Goal: Find specific page/section: Find specific page/section

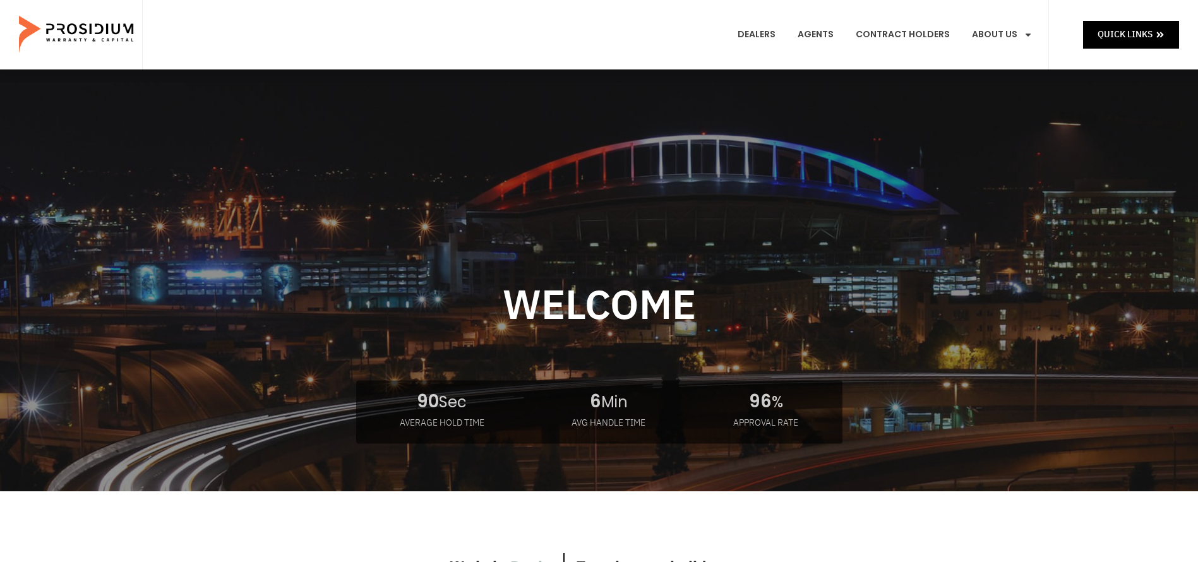
click at [927, 51] on e-page-transition at bounding box center [599, 281] width 1198 height 562
click at [1009, 35] on e-page-transition at bounding box center [599, 281] width 1198 height 562
click at [1030, 34] on e-page-transition at bounding box center [599, 281] width 1198 height 562
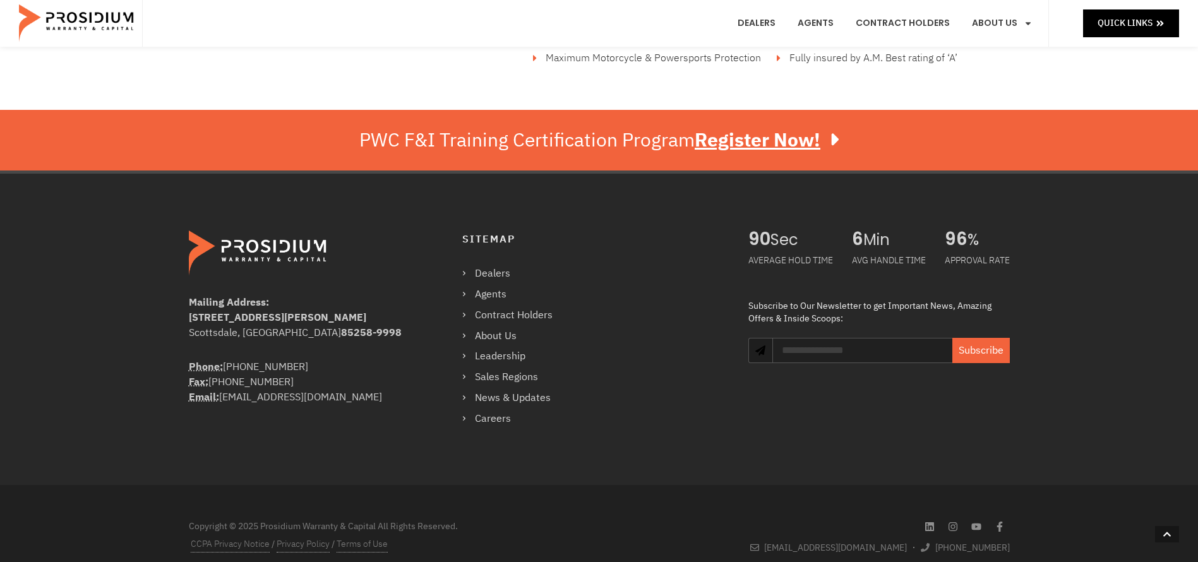
scroll to position [2198, 0]
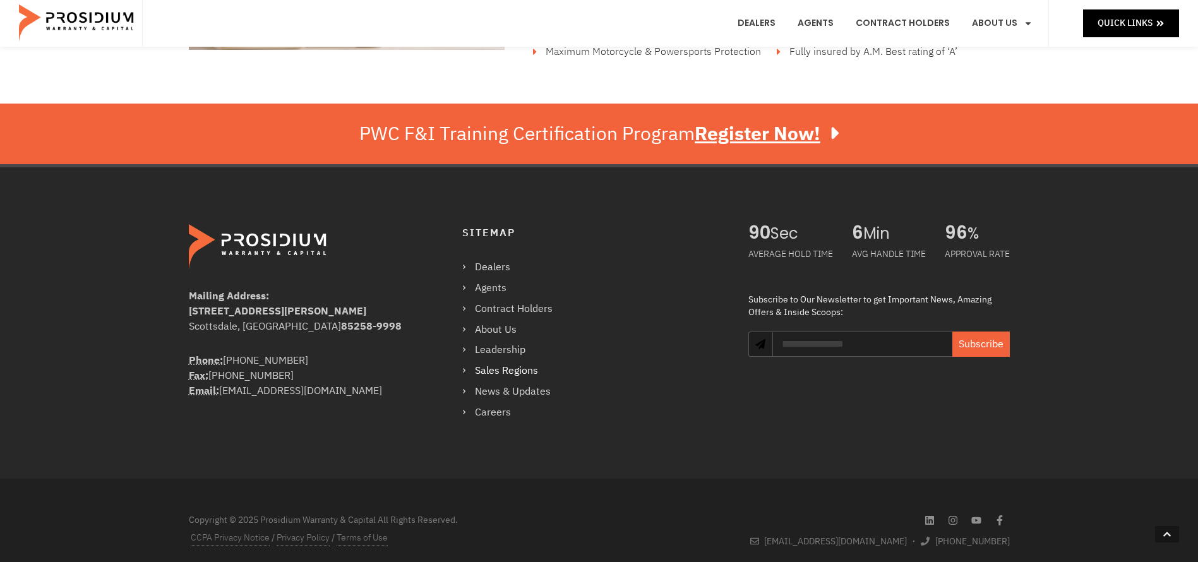
click at [467, 371] on link "Sales Regions" at bounding box center [513, 371] width 103 height 18
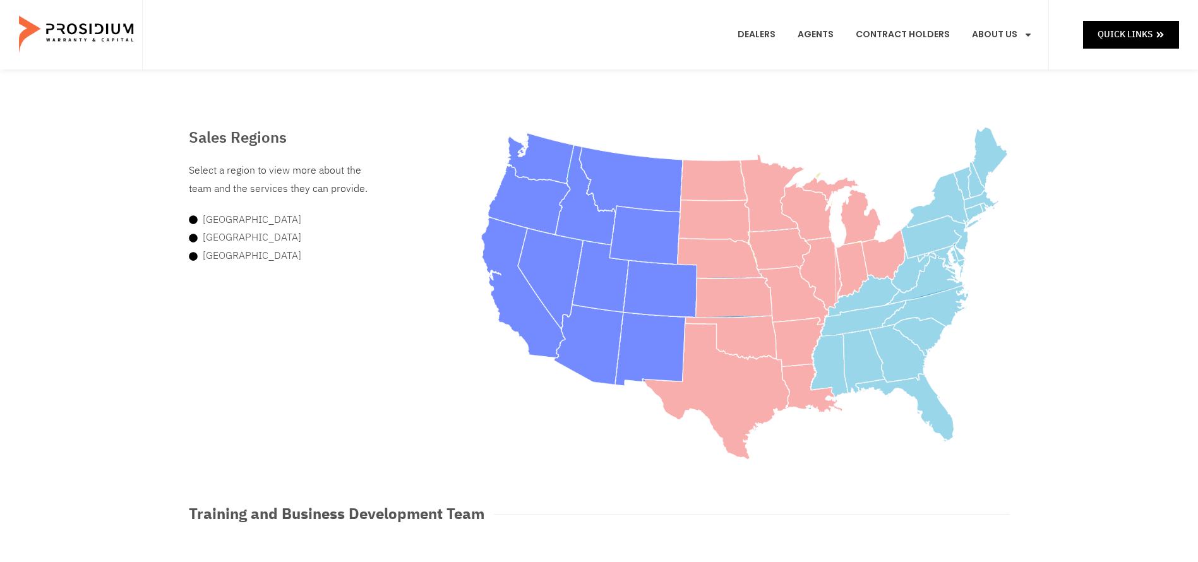
click at [248, 175] on e-page-transition at bounding box center [599, 281] width 1198 height 562
click at [912, 352] on e-page-transition at bounding box center [599, 281] width 1198 height 562
click at [244, 219] on e-page-transition at bounding box center [599, 281] width 1198 height 562
click at [241, 241] on e-page-transition at bounding box center [599, 281] width 1198 height 562
click at [241, 256] on e-page-transition at bounding box center [599, 281] width 1198 height 562
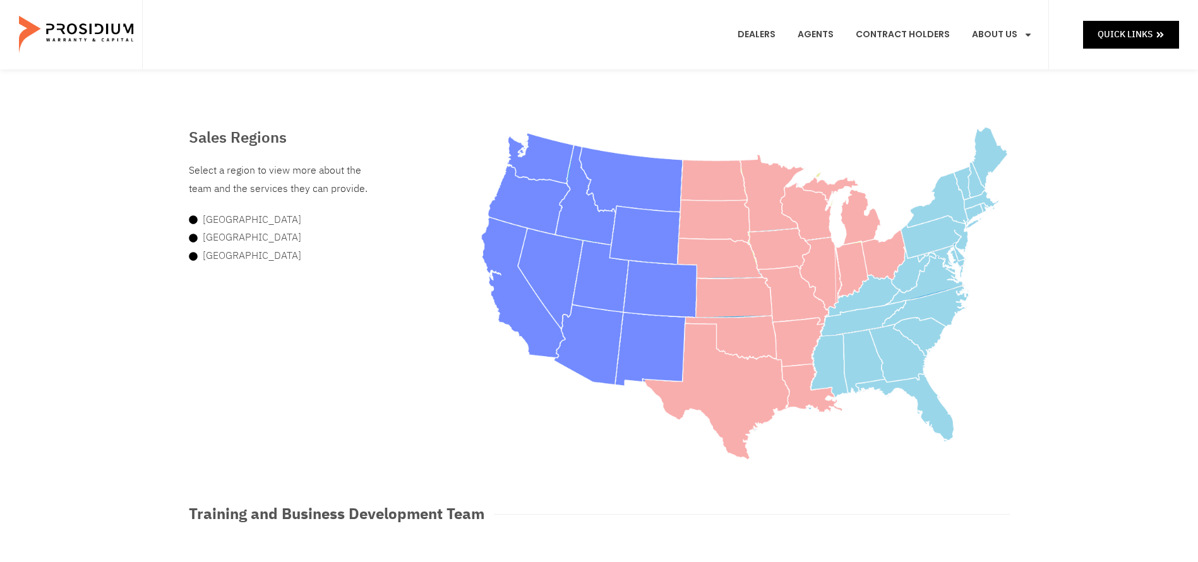
click at [563, 260] on e-page-transition at bounding box center [599, 281] width 1198 height 562
click at [680, 255] on e-page-transition at bounding box center [599, 281] width 1198 height 562
click at [715, 231] on e-page-transition at bounding box center [599, 281] width 1198 height 562
click at [740, 241] on e-page-transition at bounding box center [599, 281] width 1198 height 562
click at [961, 282] on e-page-transition at bounding box center [599, 281] width 1198 height 562
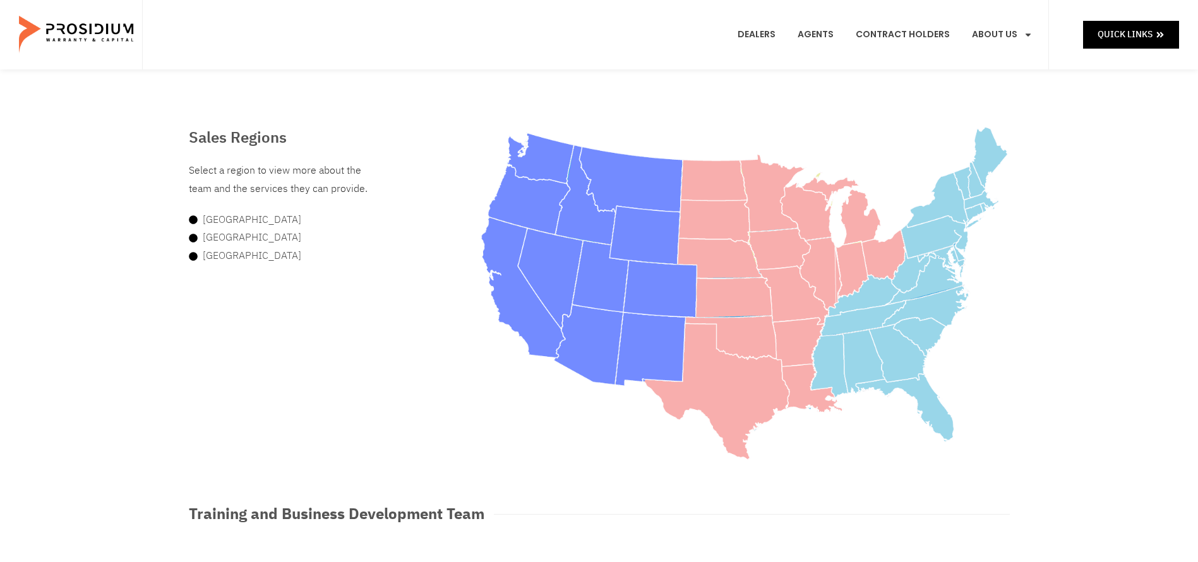
click at [983, 212] on e-page-transition at bounding box center [599, 281] width 1198 height 562
drag, startPoint x: 981, startPoint y: 214, endPoint x: 969, endPoint y: 225, distance: 16.1
click at [980, 217] on e-page-transition at bounding box center [599, 281] width 1198 height 562
click at [923, 284] on e-page-transition at bounding box center [599, 281] width 1198 height 562
click at [761, 287] on e-page-transition at bounding box center [599, 281] width 1198 height 562
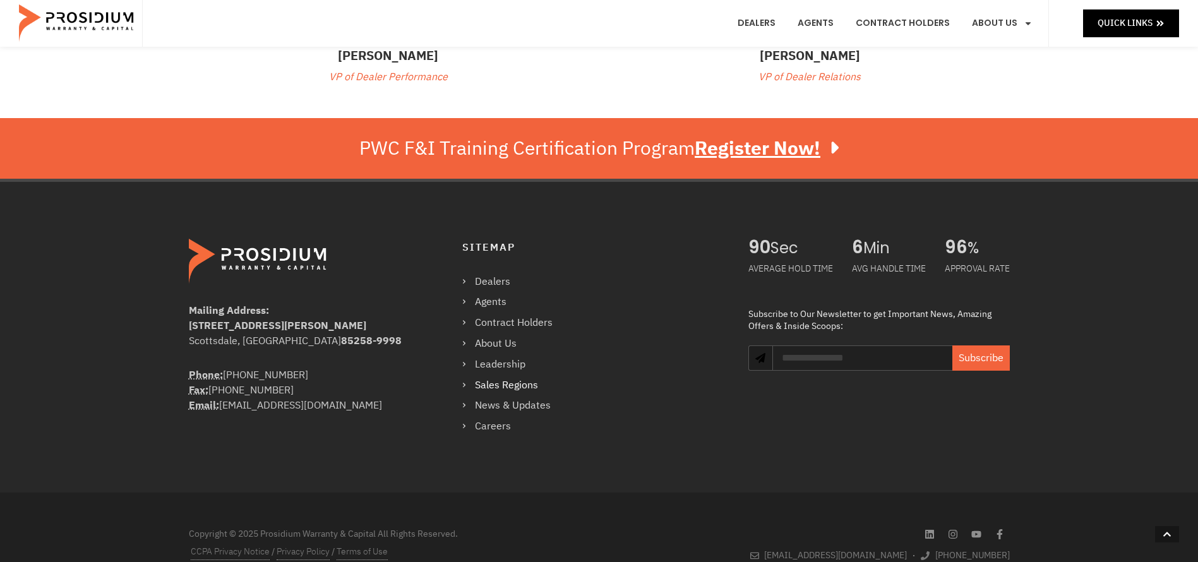
scroll to position [534, 0]
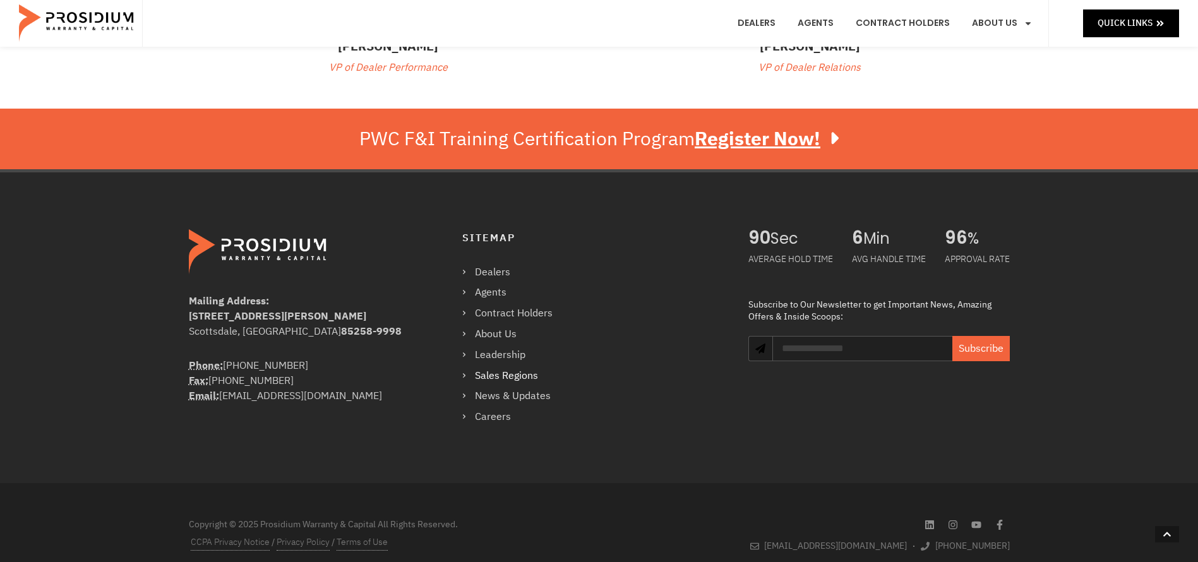
click at [927, 524] on e-page-transition at bounding box center [599, 281] width 1198 height 562
click at [931, 523] on e-page-transition at bounding box center [599, 281] width 1198 height 562
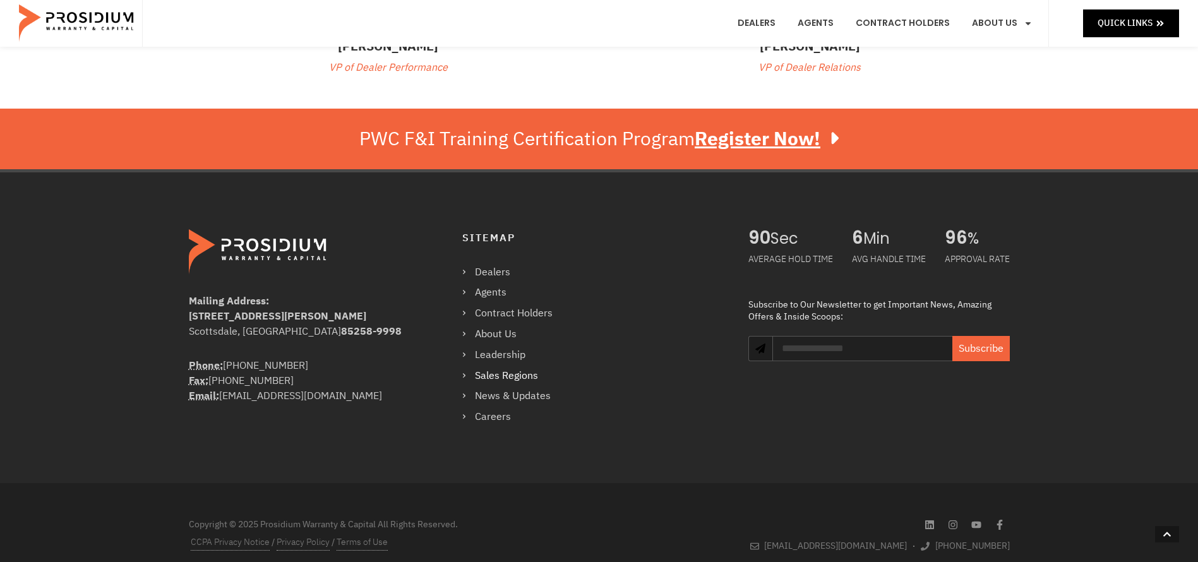
click at [931, 522] on e-page-transition at bounding box center [599, 281] width 1198 height 562
click at [929, 521] on icon at bounding box center [929, 524] width 9 height 9
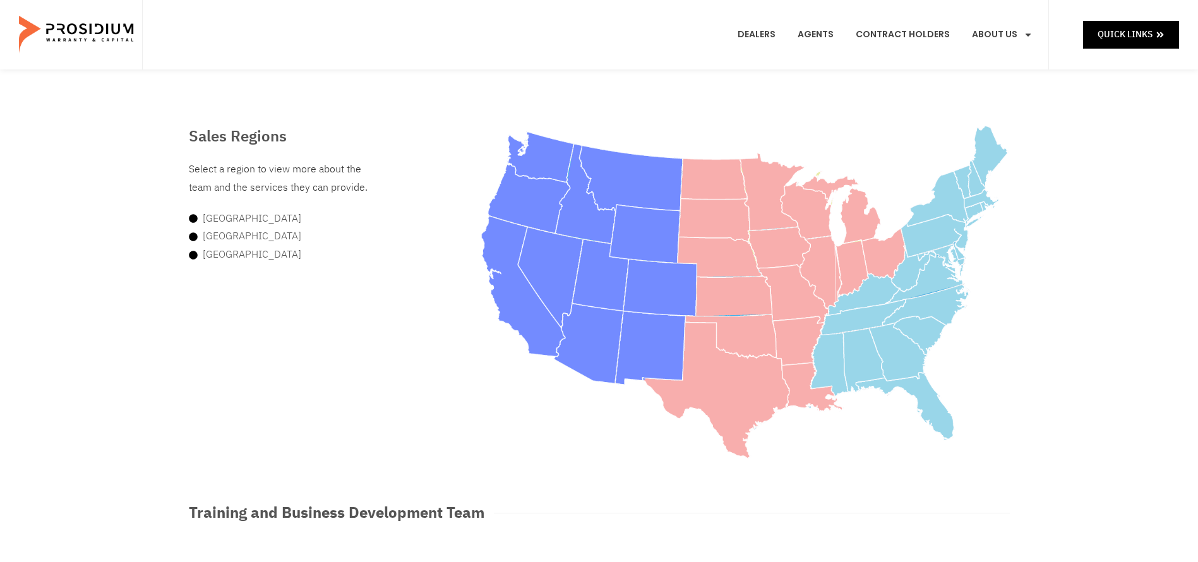
scroll to position [0, 0]
click at [481, 126] on area at bounding box center [481, 126] width 0 height 0
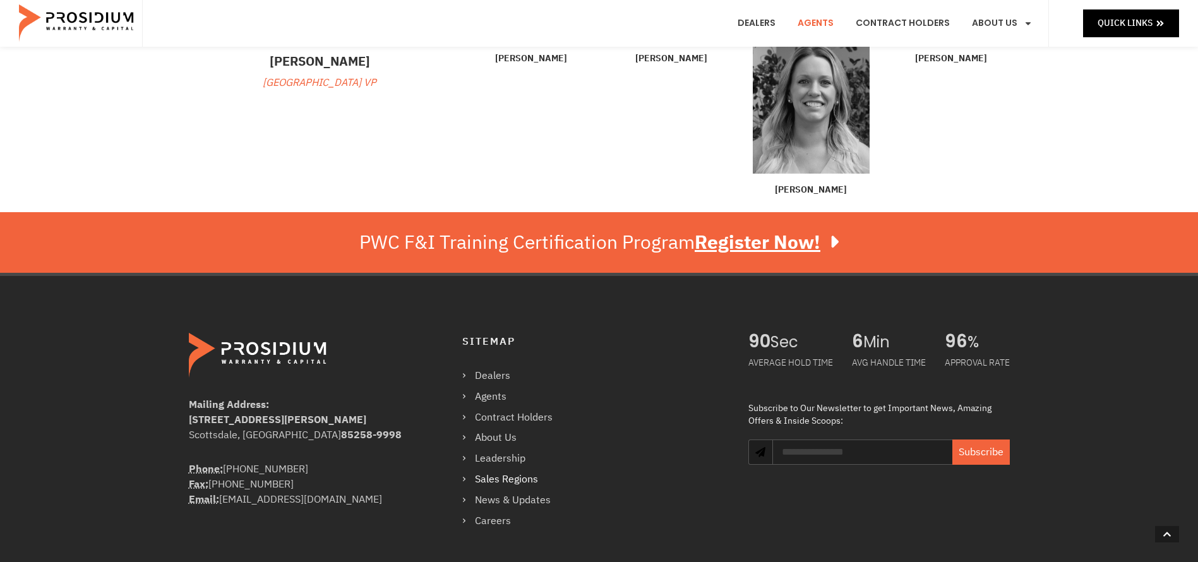
scroll to position [676, 0]
